Goal: Check status: Check status

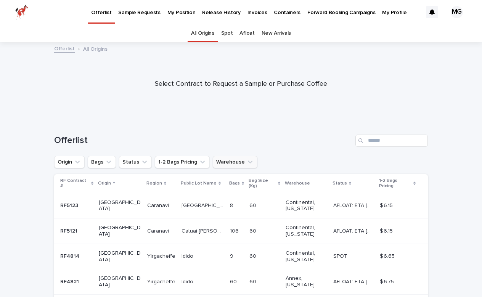
click at [242, 162] on button "Warehouse" at bounding box center [235, 162] width 45 height 12
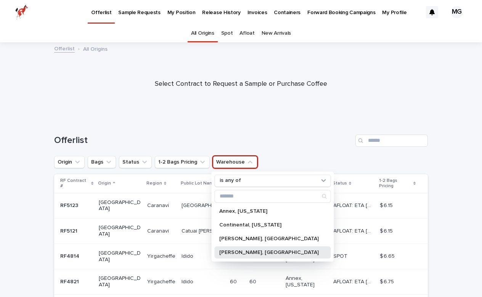
click at [227, 252] on p "[PERSON_NAME], [GEOGRAPHIC_DATA]" at bounding box center [269, 252] width 100 height 5
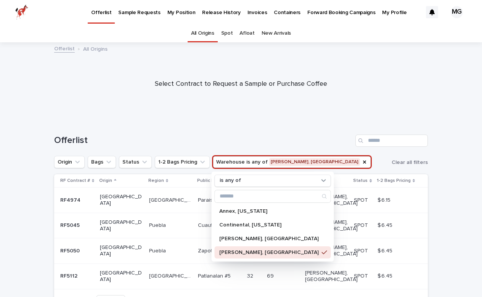
click at [127, 117] on div at bounding box center [241, 81] width 482 height 76
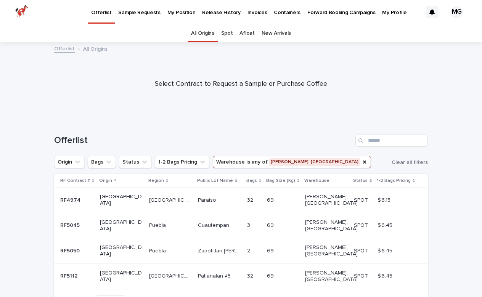
click at [182, 15] on p "My Position" at bounding box center [181, 8] width 28 height 16
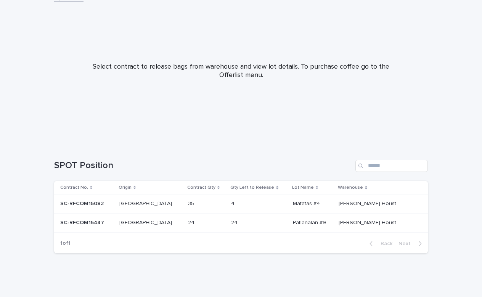
scroll to position [50, 0]
click at [81, 223] on p "SC-RFCOM15447" at bounding box center [82, 223] width 45 height 8
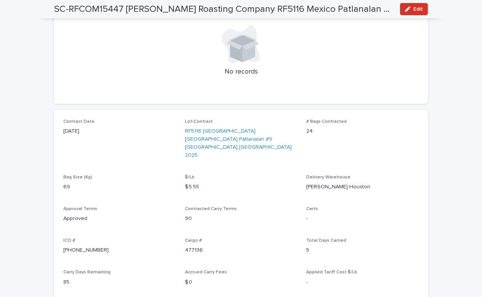
scroll to position [151, 0]
